Goal: Check status: Check status

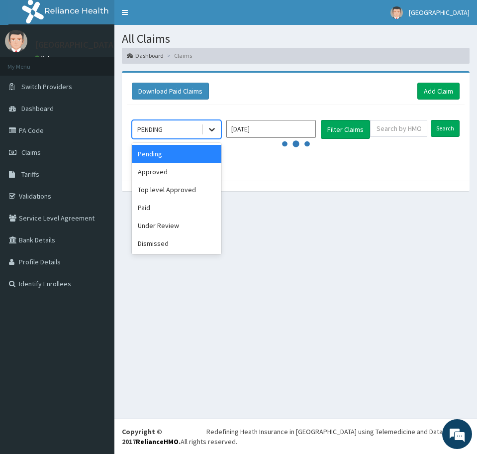
click at [210, 127] on icon at bounding box center [212, 129] width 10 height 10
click at [151, 171] on div "Approved" at bounding box center [177, 172] width 90 height 18
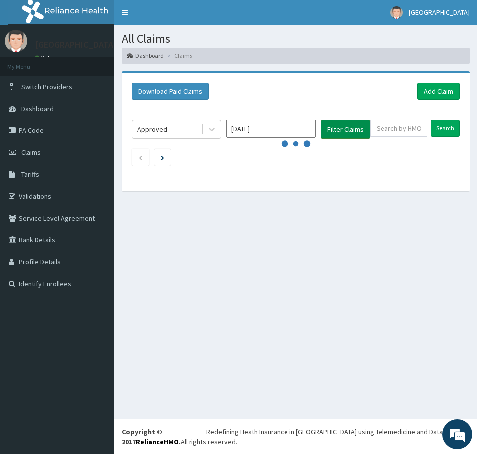
click at [338, 125] on button "Filter Claims" at bounding box center [345, 129] width 49 height 19
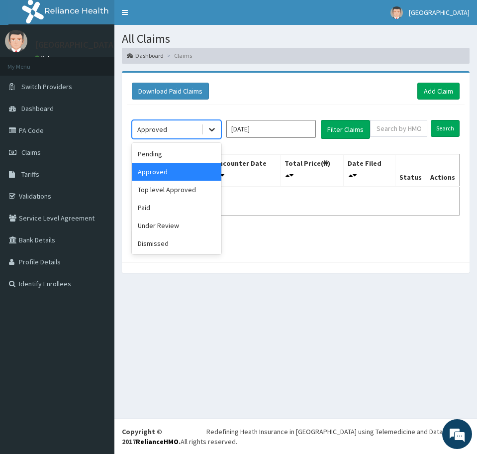
click at [211, 125] on icon at bounding box center [212, 129] width 10 height 10
click at [160, 205] on div "Paid" at bounding box center [177, 207] width 90 height 18
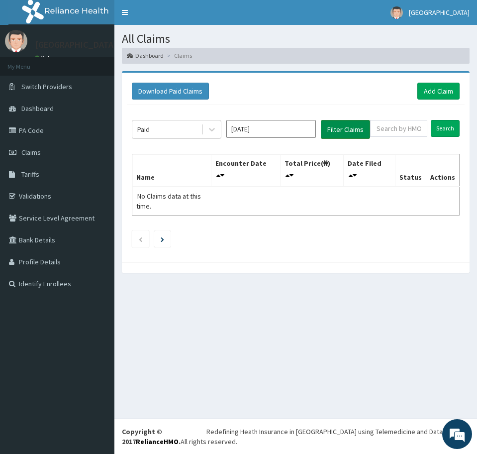
click at [330, 128] on button "Filter Claims" at bounding box center [345, 129] width 49 height 19
click at [214, 130] on icon at bounding box center [212, 129] width 10 height 10
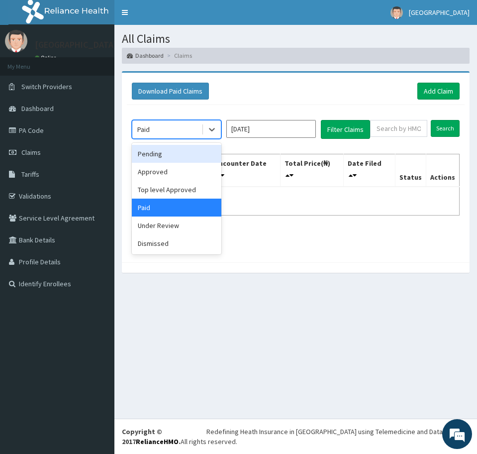
click at [151, 156] on div "Pending" at bounding box center [177, 154] width 90 height 18
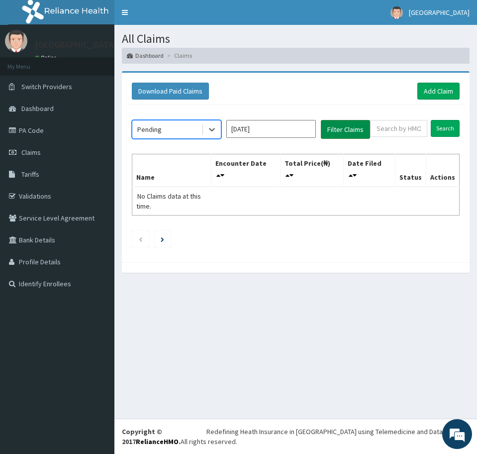
click at [351, 126] on button "Filter Claims" at bounding box center [345, 129] width 49 height 19
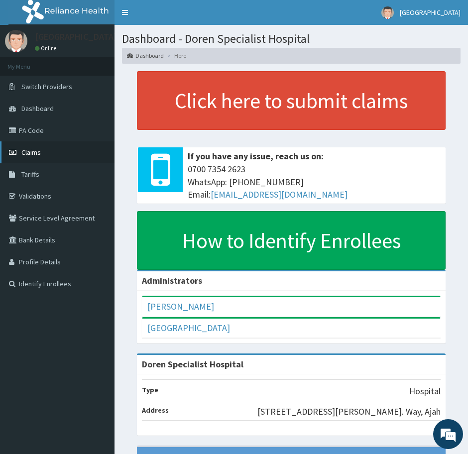
click at [17, 147] on link "Claims" at bounding box center [57, 152] width 114 height 22
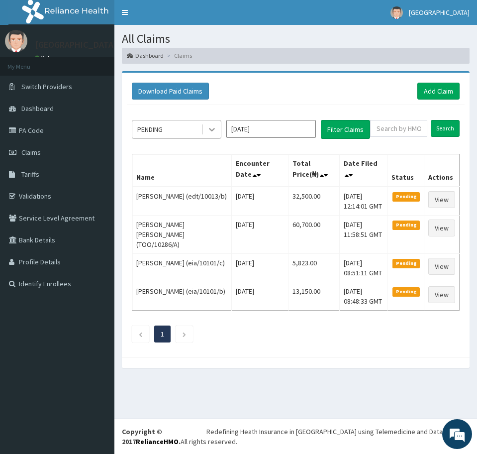
click at [210, 130] on icon at bounding box center [212, 129] width 10 height 10
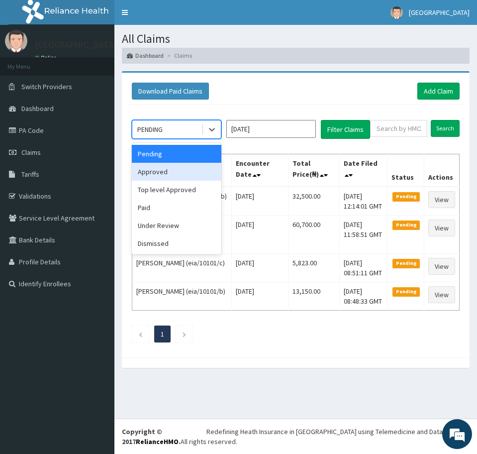
click at [178, 174] on div "Approved" at bounding box center [177, 172] width 90 height 18
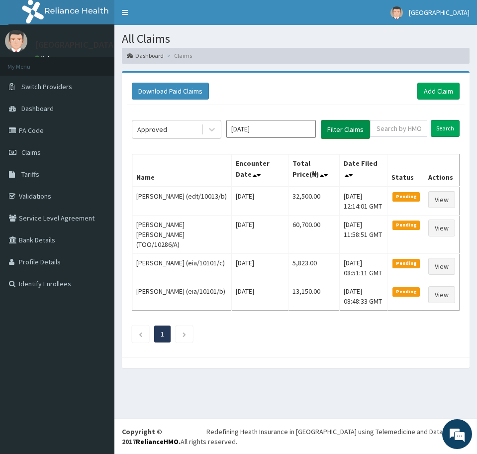
click at [338, 132] on button "Filter Claims" at bounding box center [345, 129] width 49 height 19
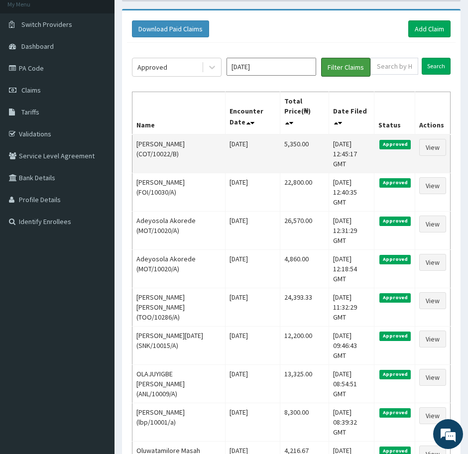
scroll to position [108, 0]
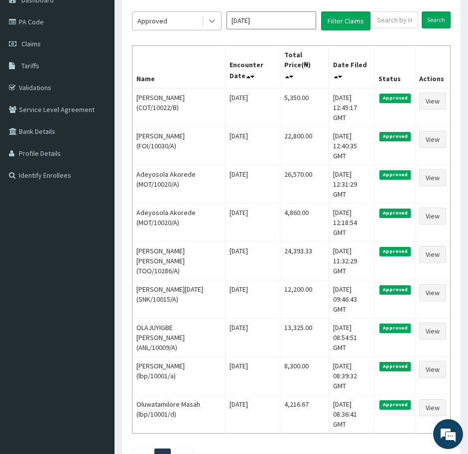
click at [212, 19] on icon at bounding box center [212, 21] width 10 height 10
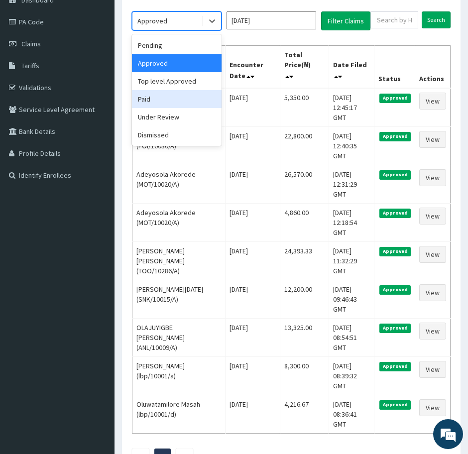
click at [161, 99] on div "Paid" at bounding box center [177, 99] width 90 height 18
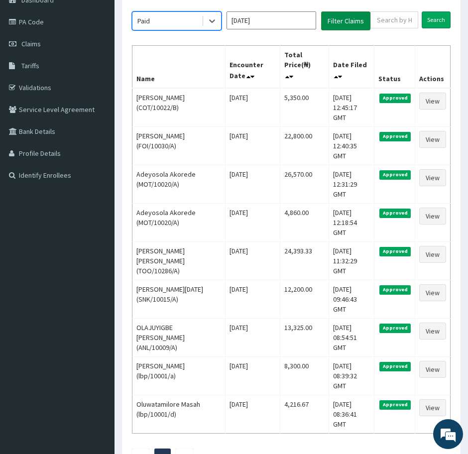
click at [336, 17] on button "Filter Claims" at bounding box center [345, 20] width 49 height 19
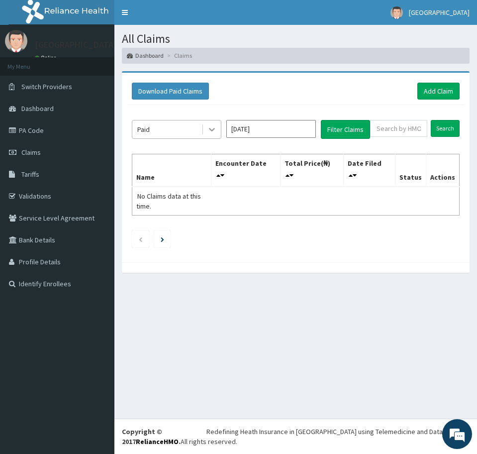
click at [211, 129] on icon at bounding box center [212, 129] width 6 height 3
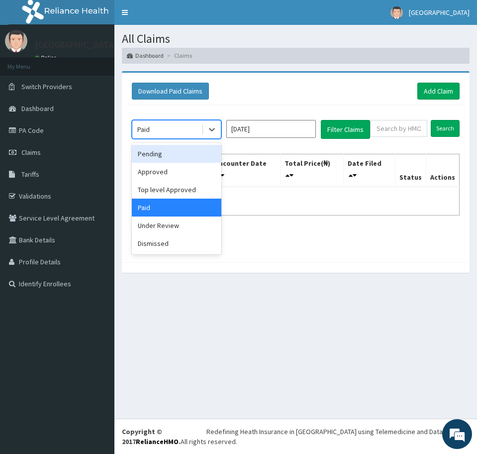
click at [164, 151] on div "Pending" at bounding box center [177, 154] width 90 height 18
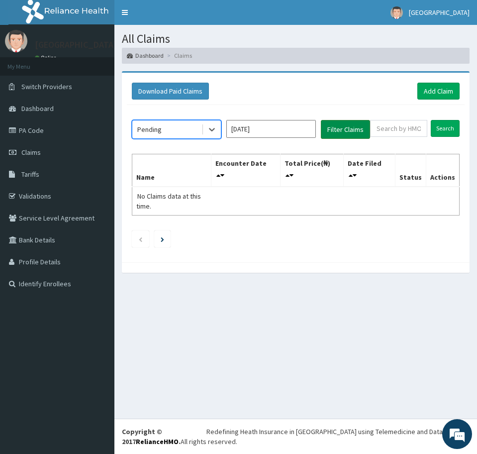
click at [329, 130] on button "Filter Claims" at bounding box center [345, 129] width 49 height 19
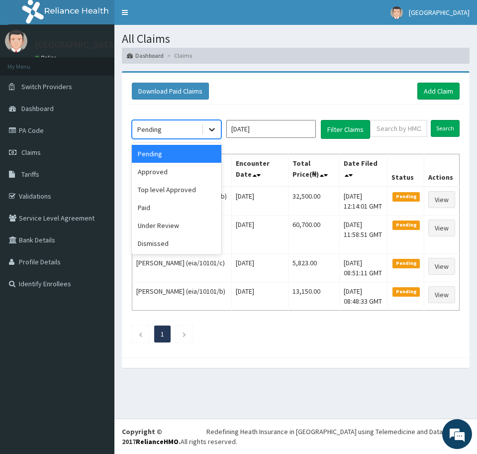
click at [209, 130] on icon at bounding box center [212, 129] width 10 height 10
click at [173, 171] on div "Approved" at bounding box center [177, 172] width 90 height 18
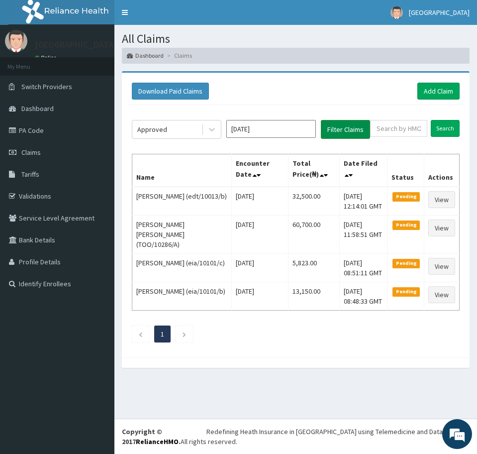
click at [348, 126] on button "Filter Claims" at bounding box center [345, 129] width 49 height 19
click at [344, 128] on button "Filter Claims" at bounding box center [345, 129] width 49 height 19
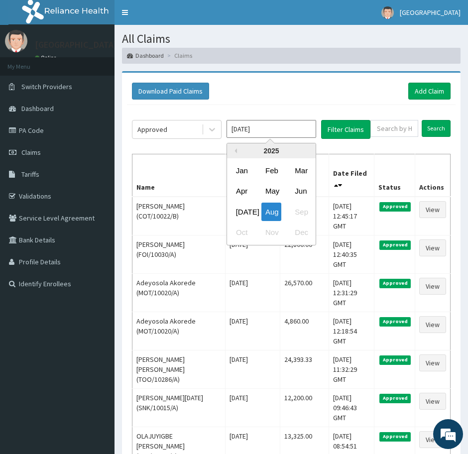
click at [278, 128] on input "[DATE]" at bounding box center [271, 129] width 90 height 18
click at [246, 207] on div "Jul" at bounding box center [242, 211] width 20 height 18
type input "Jul 2025"
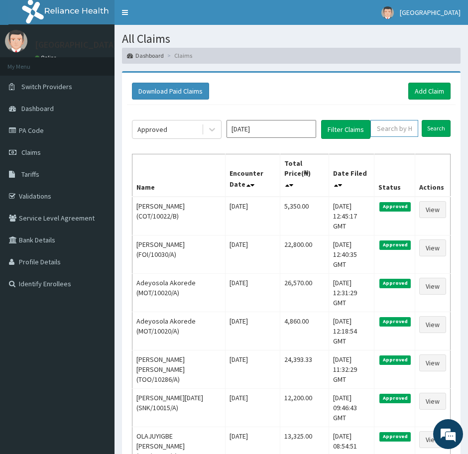
click at [387, 130] on input "text" at bounding box center [394, 128] width 48 height 17
click at [396, 128] on input "text" at bounding box center [394, 128] width 48 height 17
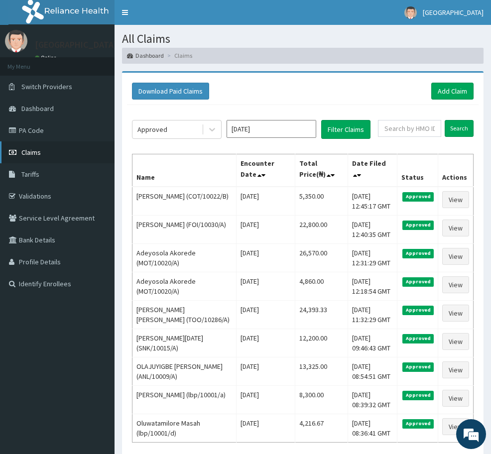
click at [25, 154] on span "Claims" at bounding box center [30, 152] width 19 height 9
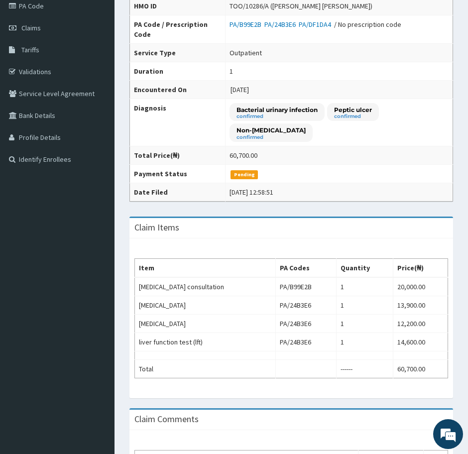
scroll to position [230, 0]
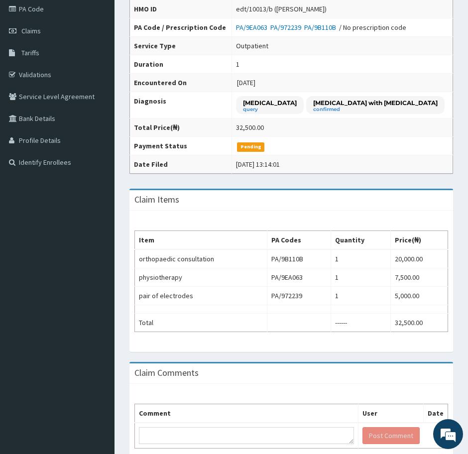
scroll to position [124, 0]
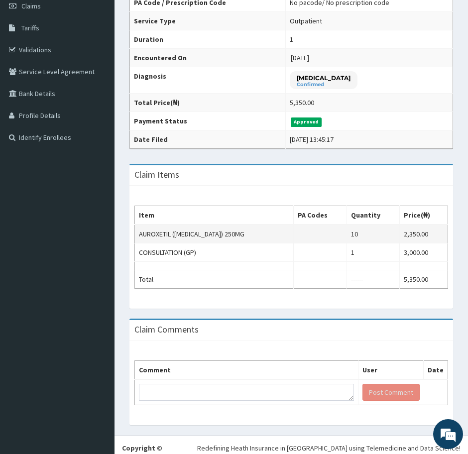
scroll to position [163, 0]
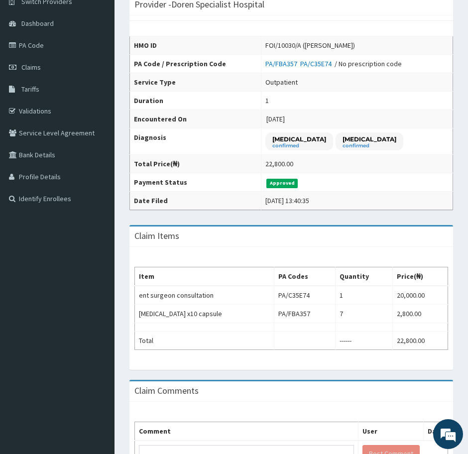
scroll to position [124, 0]
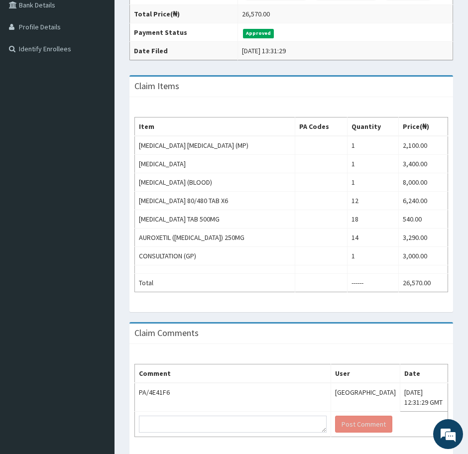
scroll to position [249, 0]
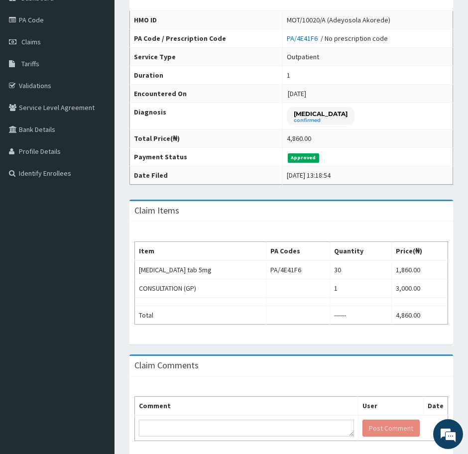
scroll to position [124, 0]
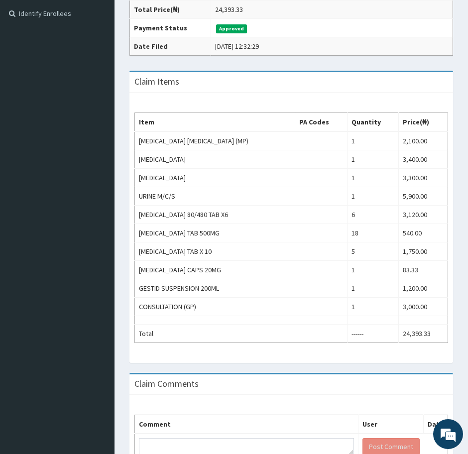
scroll to position [311, 0]
